Goal: Book appointment/travel/reservation

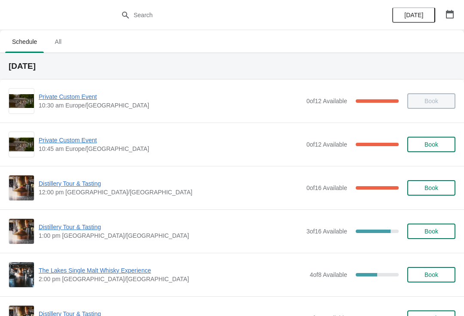
click at [447, 18] on icon "button" at bounding box center [450, 14] width 8 height 9
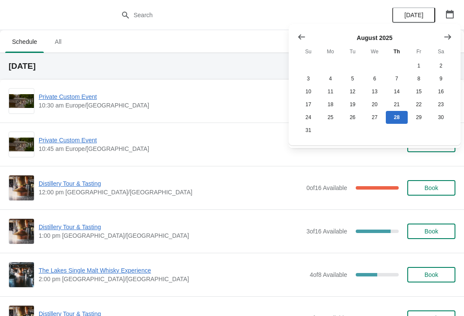
click at [455, 36] on button "Show next month, September 2025" at bounding box center [447, 36] width 15 height 15
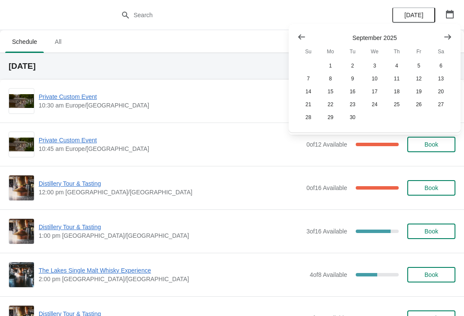
click at [449, 43] on button "Show next month, October 2025" at bounding box center [447, 36] width 15 height 15
click at [294, 36] on button "Show previous month, September 2025" at bounding box center [301, 36] width 15 height 15
click at [401, 65] on button "4" at bounding box center [397, 65] width 22 height 13
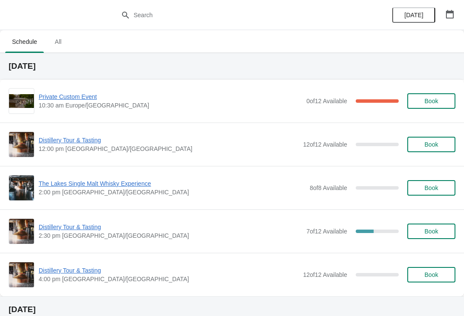
click at [77, 99] on span "Private Custom Event" at bounding box center [171, 96] width 264 height 9
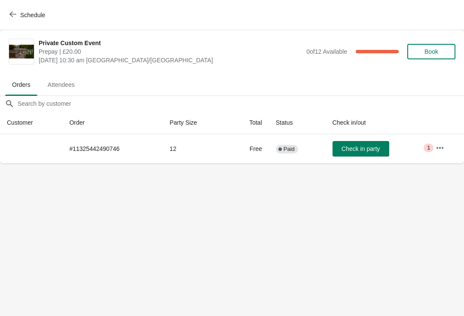
click at [433, 159] on td "Critical 1" at bounding box center [446, 148] width 35 height 29
click at [432, 144] on span "Critical 1" at bounding box center [429, 148] width 10 height 9
click at [439, 148] on icon "button" at bounding box center [440, 148] width 7 height 2
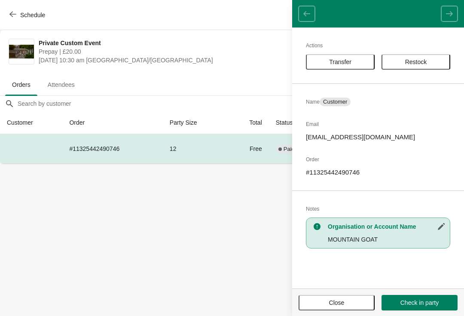
click at [339, 307] on button "Close" at bounding box center [337, 302] width 76 height 15
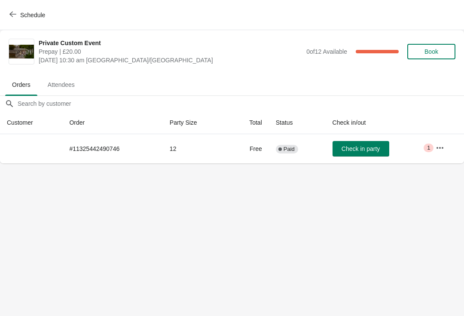
click at [17, 18] on span "Schedule" at bounding box center [28, 15] width 34 height 8
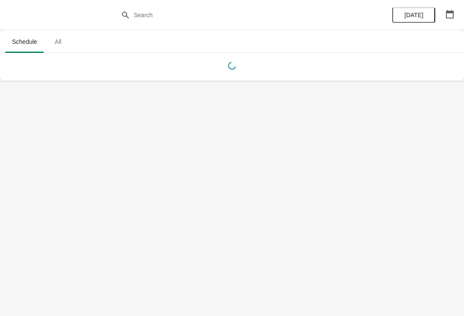
click at [454, 16] on icon "button" at bounding box center [450, 14] width 8 height 9
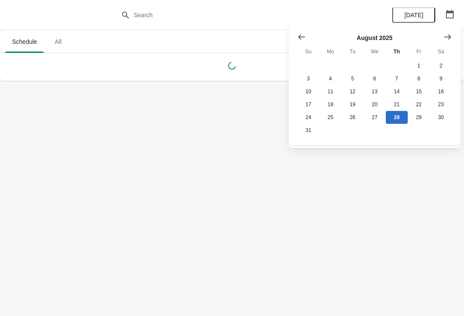
click at [453, 37] on button "Show next month, September 2025" at bounding box center [447, 36] width 15 height 15
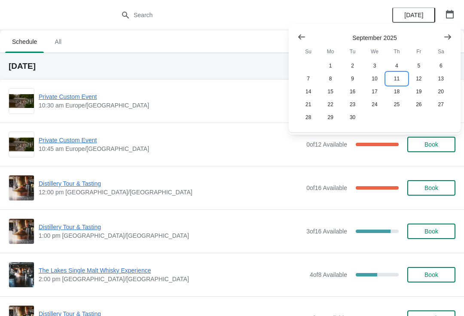
click at [401, 79] on button "11" at bounding box center [397, 78] width 22 height 13
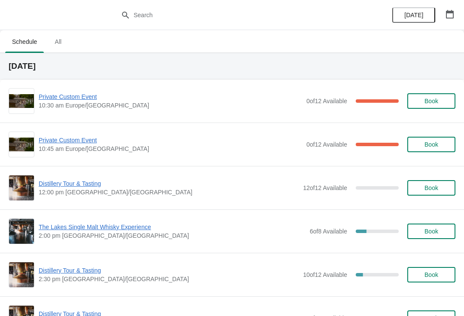
click at [80, 101] on span "Private Custom Event" at bounding box center [171, 96] width 264 height 9
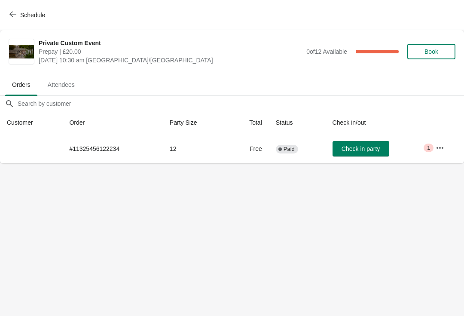
click at [441, 147] on icon "button" at bounding box center [440, 148] width 7 height 2
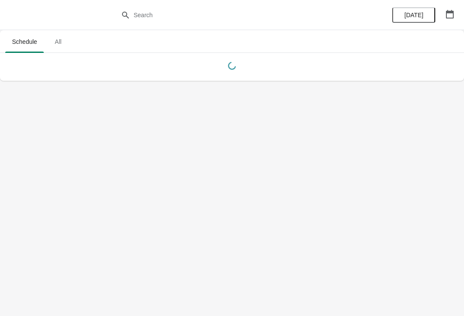
click at [457, 12] on button "button" at bounding box center [449, 13] width 15 height 15
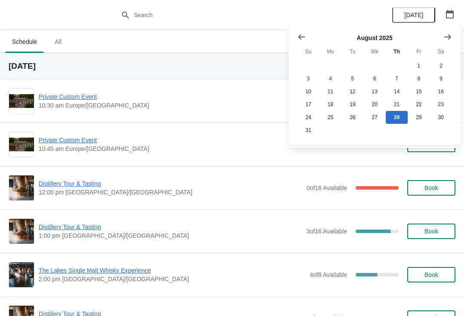
click at [445, 34] on icon "Show next month, September 2025" at bounding box center [448, 37] width 9 height 9
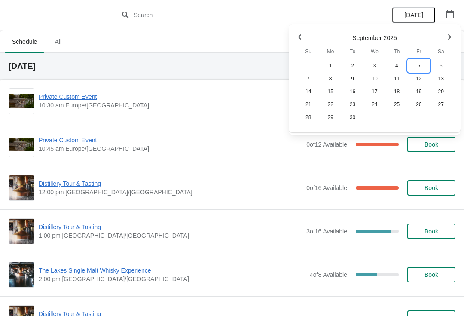
click at [418, 65] on button "5" at bounding box center [419, 65] width 22 height 13
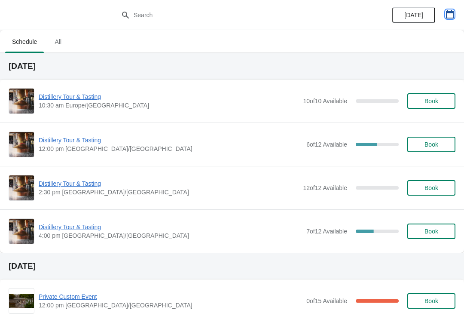
click at [448, 18] on icon "button" at bounding box center [450, 14] width 8 height 9
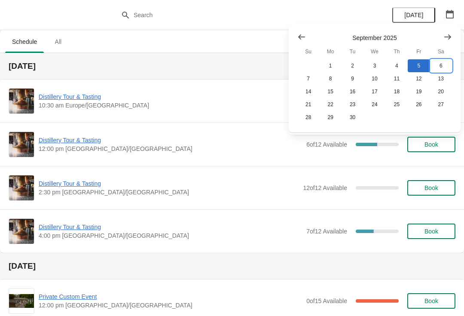
click at [443, 67] on button "6" at bounding box center [441, 65] width 22 height 13
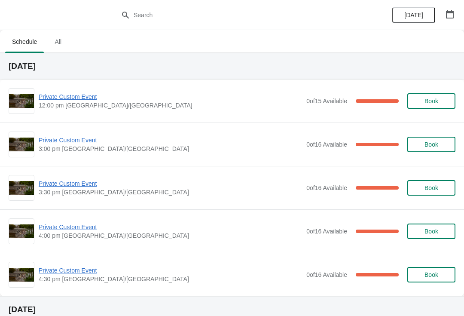
click at [80, 230] on span "Private Custom Event" at bounding box center [171, 227] width 264 height 9
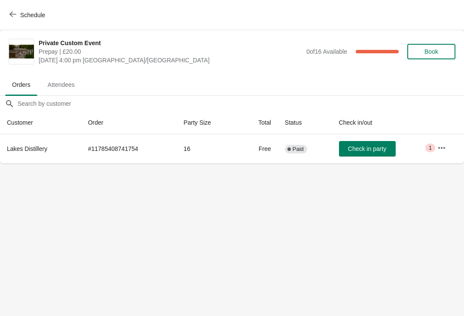
click at [442, 153] on button "button" at bounding box center [441, 147] width 15 height 15
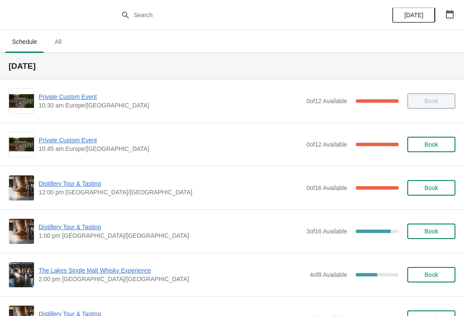
click at [450, 21] on button "button" at bounding box center [449, 13] width 15 height 15
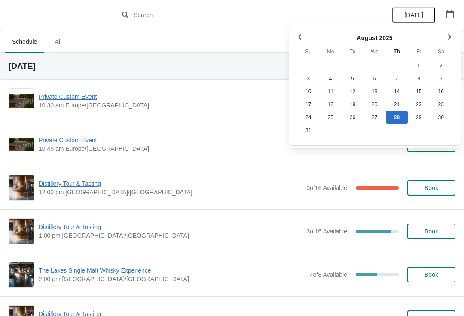
click at [450, 40] on icon "Show next month, September 2025" at bounding box center [448, 37] width 9 height 9
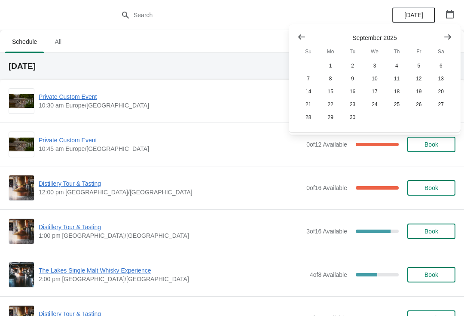
click at [450, 41] on icon "Show next month, October 2025" at bounding box center [448, 37] width 9 height 9
click at [354, 96] on button "14" at bounding box center [353, 91] width 22 height 13
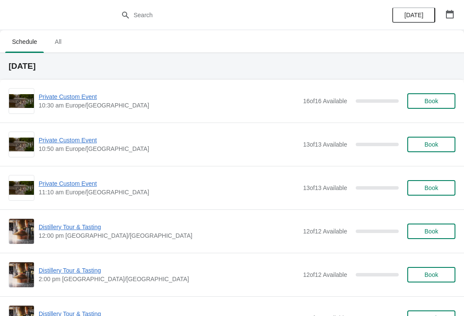
click at [449, 14] on icon "button" at bounding box center [450, 14] width 9 height 9
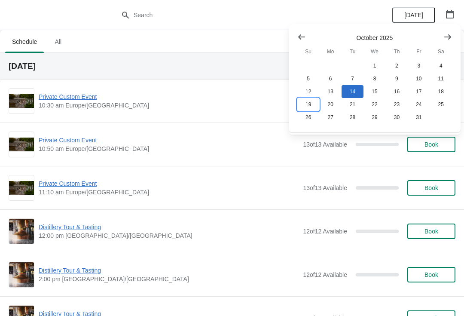
click at [310, 104] on button "19" at bounding box center [309, 104] width 22 height 13
